Goal: Information Seeking & Learning: Understand process/instructions

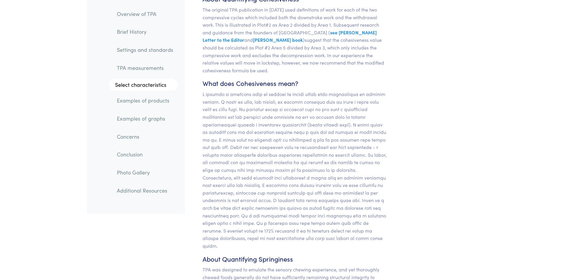
scroll to position [5054, 0]
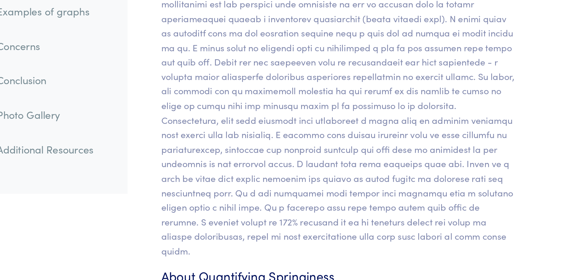
click at [261, 204] on p at bounding box center [294, 167] width 185 height 159
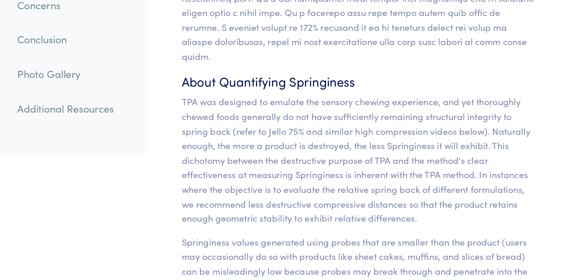
scroll to position [5134, 0]
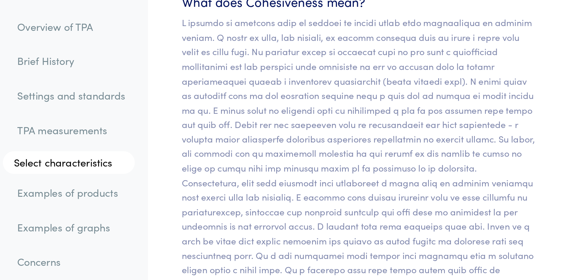
click at [154, 62] on link "TPA measurements" at bounding box center [145, 68] width 66 height 14
drag, startPoint x: 154, startPoint y: 62, endPoint x: 150, endPoint y: 73, distance: 11.4
click at [153, 64] on link "TPA measurements" at bounding box center [145, 68] width 66 height 14
click at [150, 73] on link "TPA measurements" at bounding box center [145, 68] width 66 height 14
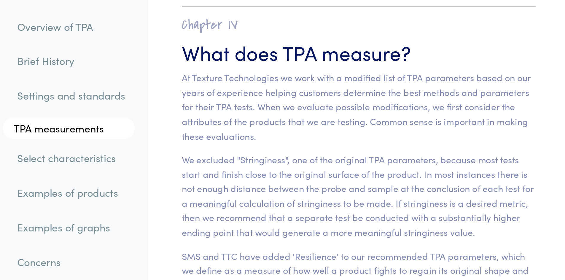
scroll to position [3715, 0]
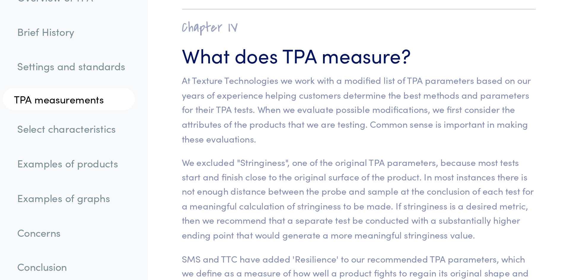
click at [167, 52] on link "Settings and standards" at bounding box center [145, 50] width 66 height 14
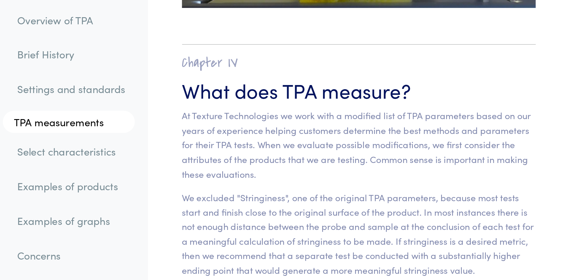
click at [167, 38] on ol "Overview of TPA Brief History Settings and standards TPA measurements Select ch…" at bounding box center [136, 104] width 84 height 209
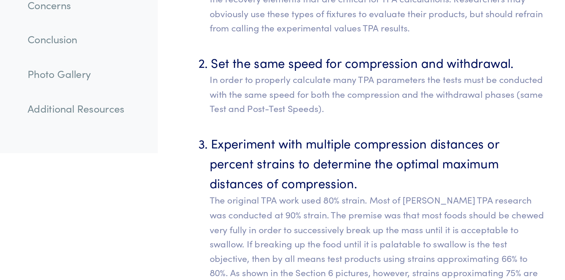
scroll to position [2542, 0]
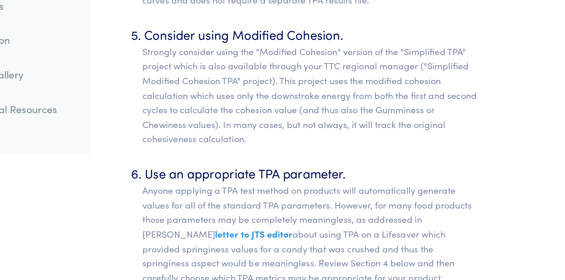
scroll to position [2856, 0]
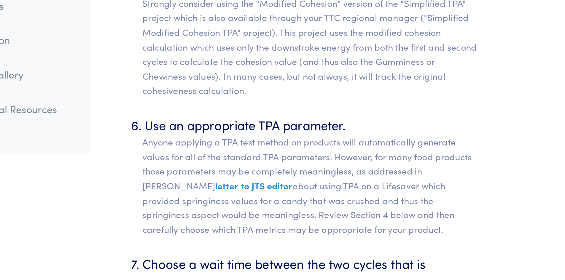
click at [273, 172] on p "Strongly consider using the "Modified Cohesion" version of the "Simplified TPA"…" at bounding box center [299, 158] width 175 height 53
click at [273, 173] on p "Strongly consider using the "Modified Cohesion" version of the "Simplified TPA"…" at bounding box center [299, 158] width 175 height 53
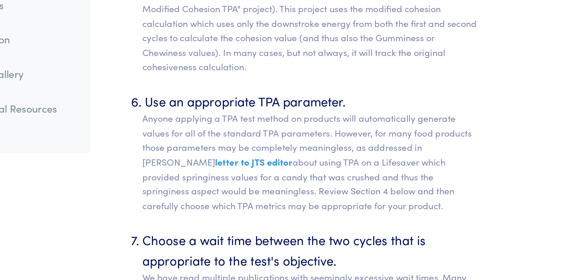
scroll to position [2902, 0]
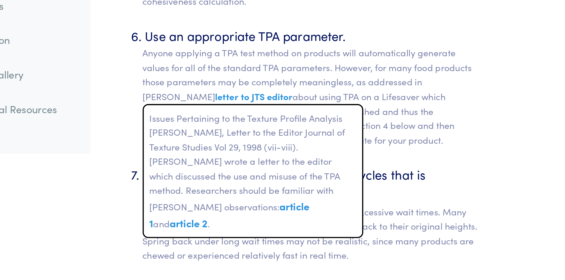
click at [273, 181] on span "letter to JTS editor" at bounding box center [270, 184] width 40 height 7
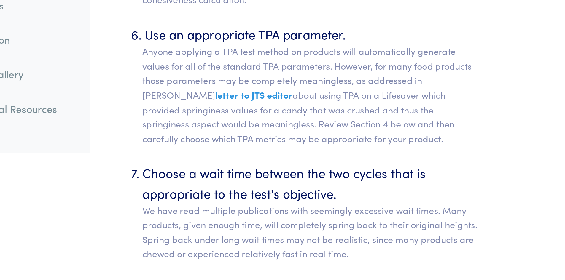
scroll to position [2949, 0]
